Goal: Transaction & Acquisition: Purchase product/service

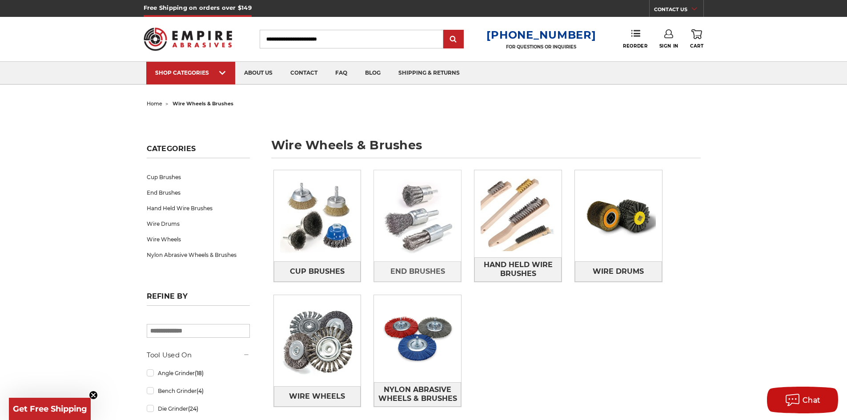
click at [425, 235] on img at bounding box center [417, 216] width 87 height 87
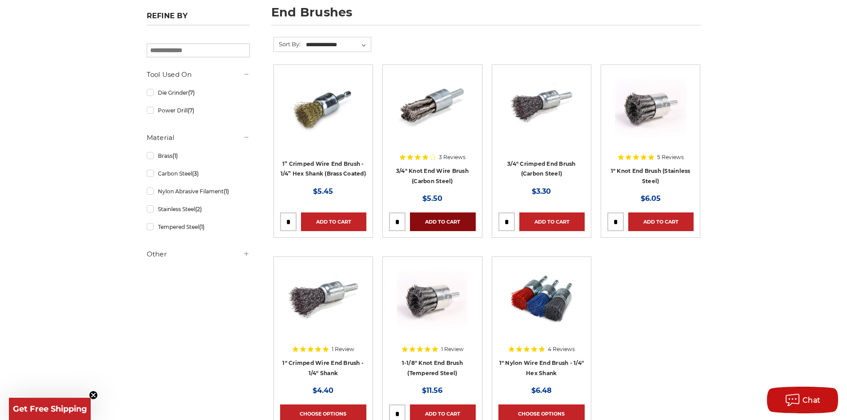
scroll to position [133, 0]
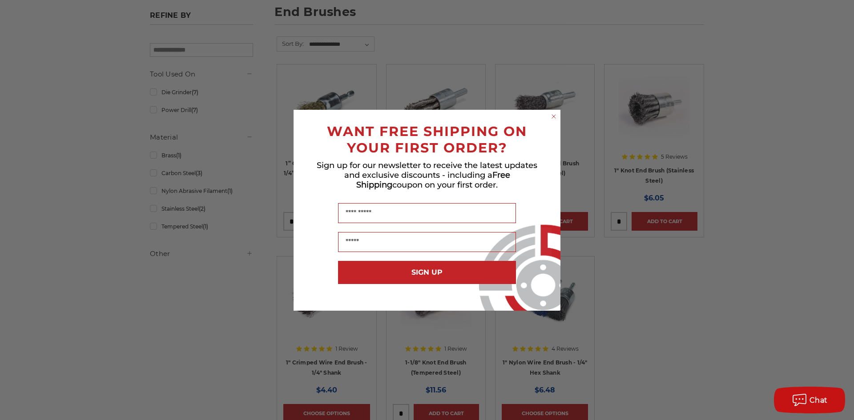
click at [552, 115] on icon "Close dialog" at bounding box center [554, 117] width 4 height 4
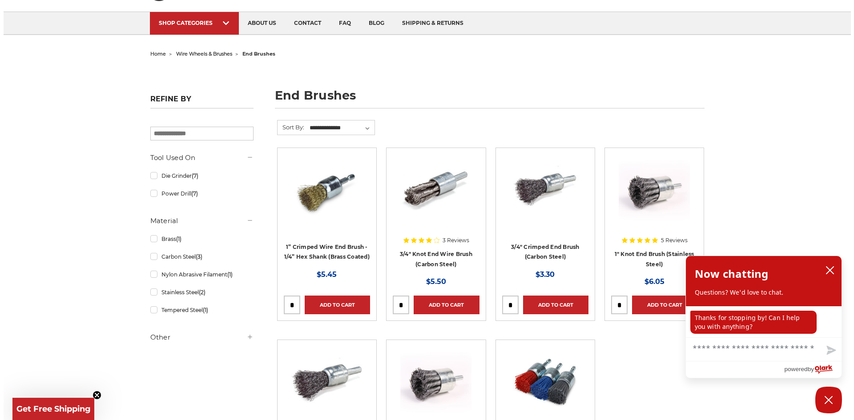
scroll to position [44, 0]
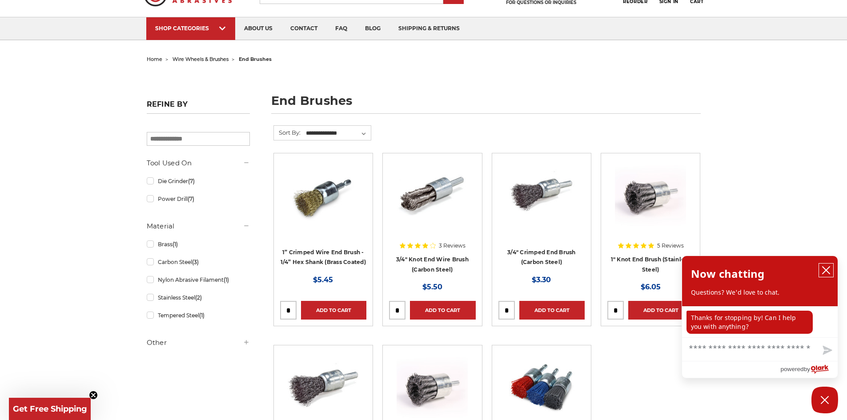
click at [825, 273] on icon "close chatbox" at bounding box center [826, 270] width 9 height 9
